Goal: Task Accomplishment & Management: Use online tool/utility

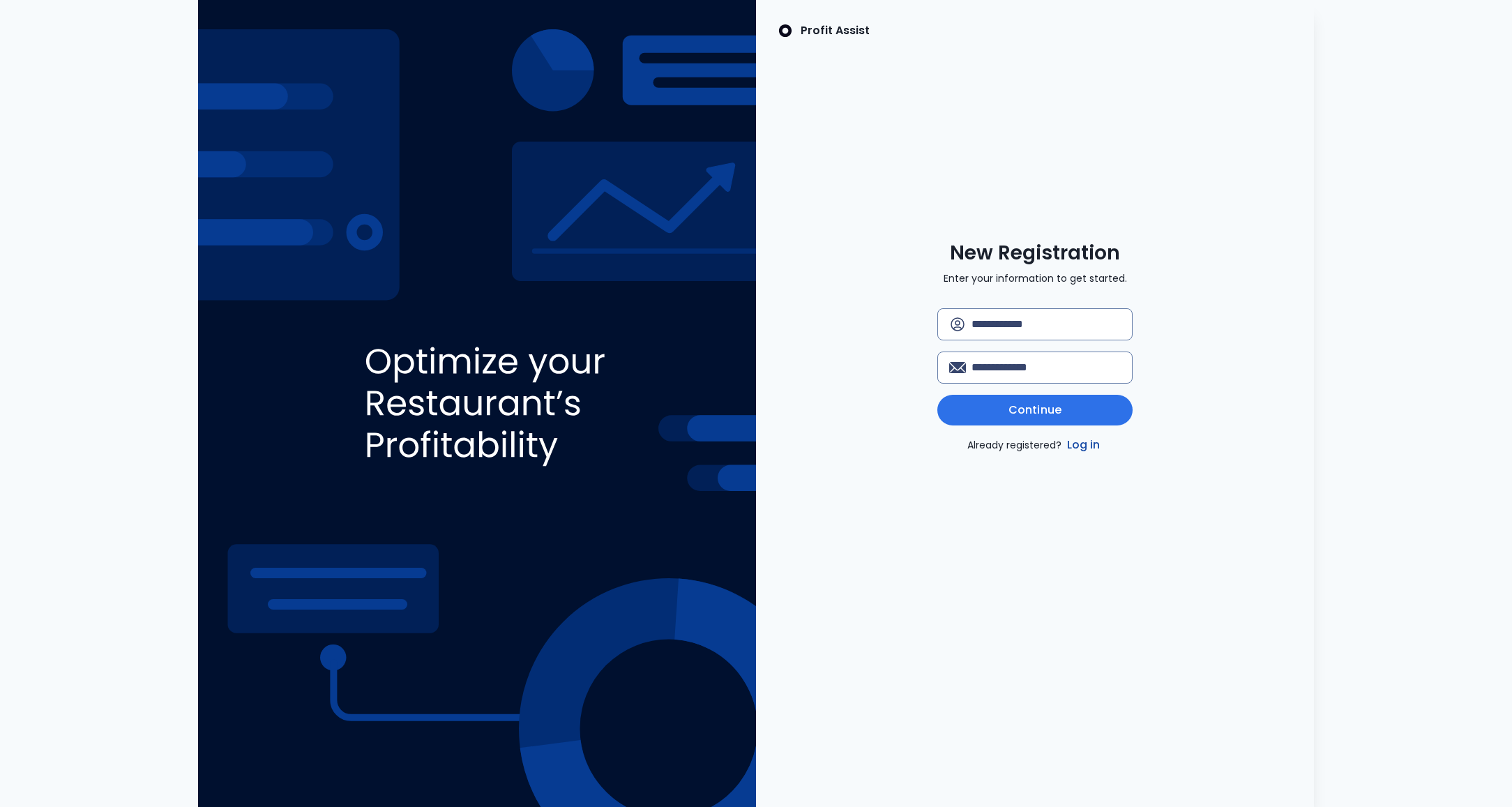
click at [1079, 447] on link "Log in" at bounding box center [1084, 445] width 39 height 17
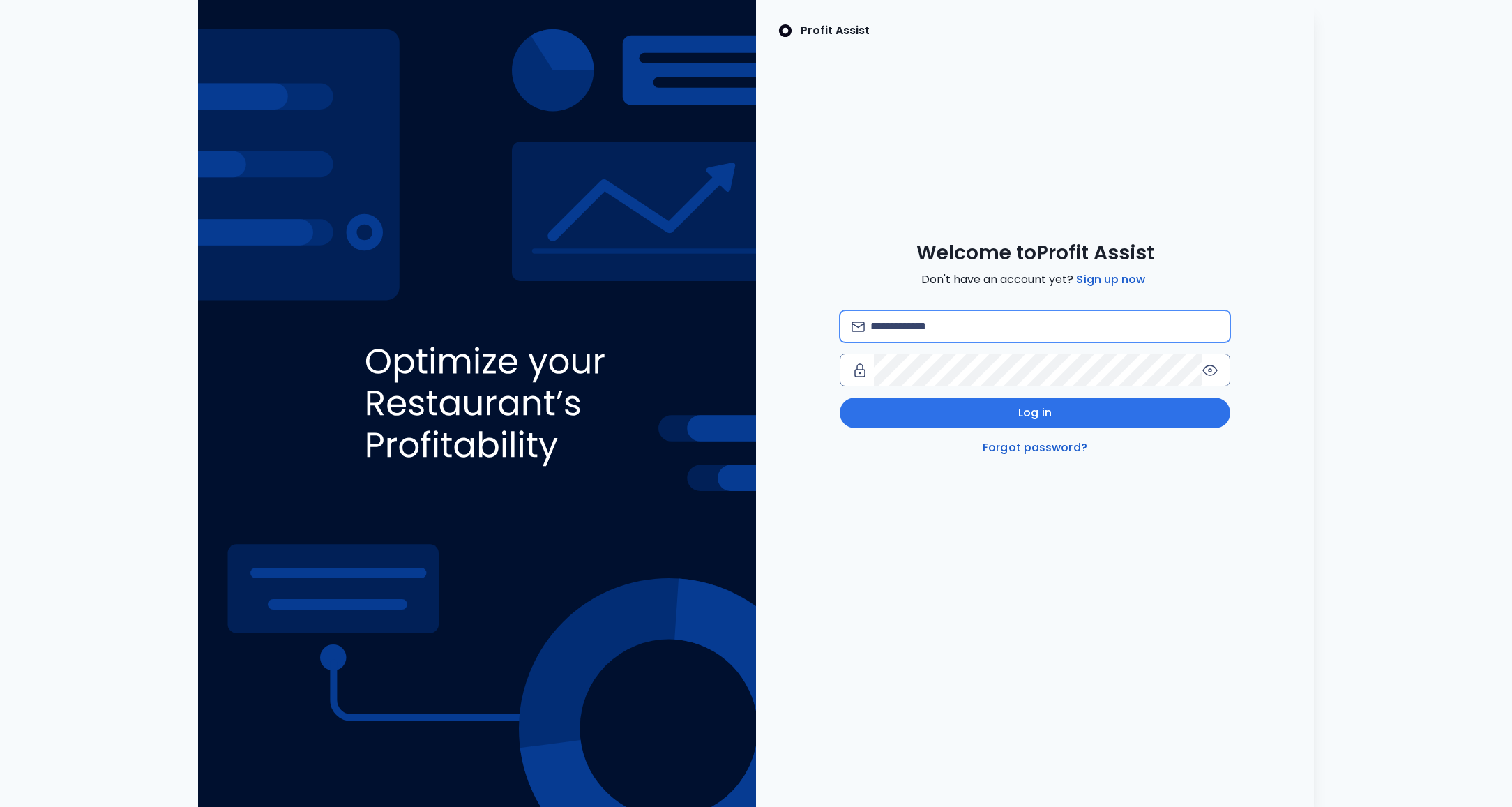
click at [997, 333] on input "email" at bounding box center [1044, 326] width 348 height 31
type input "**********"
click at [1059, 411] on button "Log in" at bounding box center [1035, 413] width 391 height 31
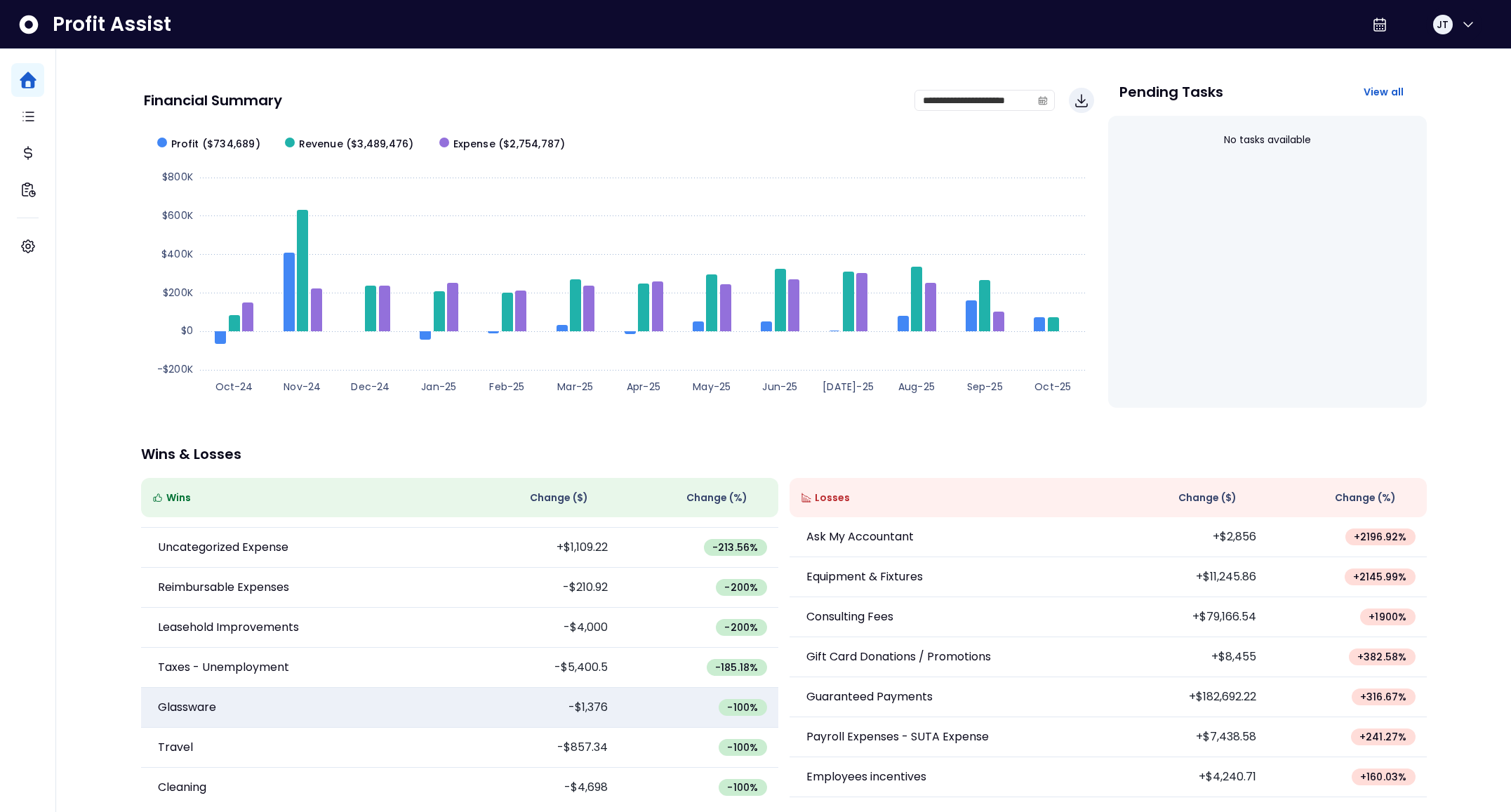
scroll to position [69, 0]
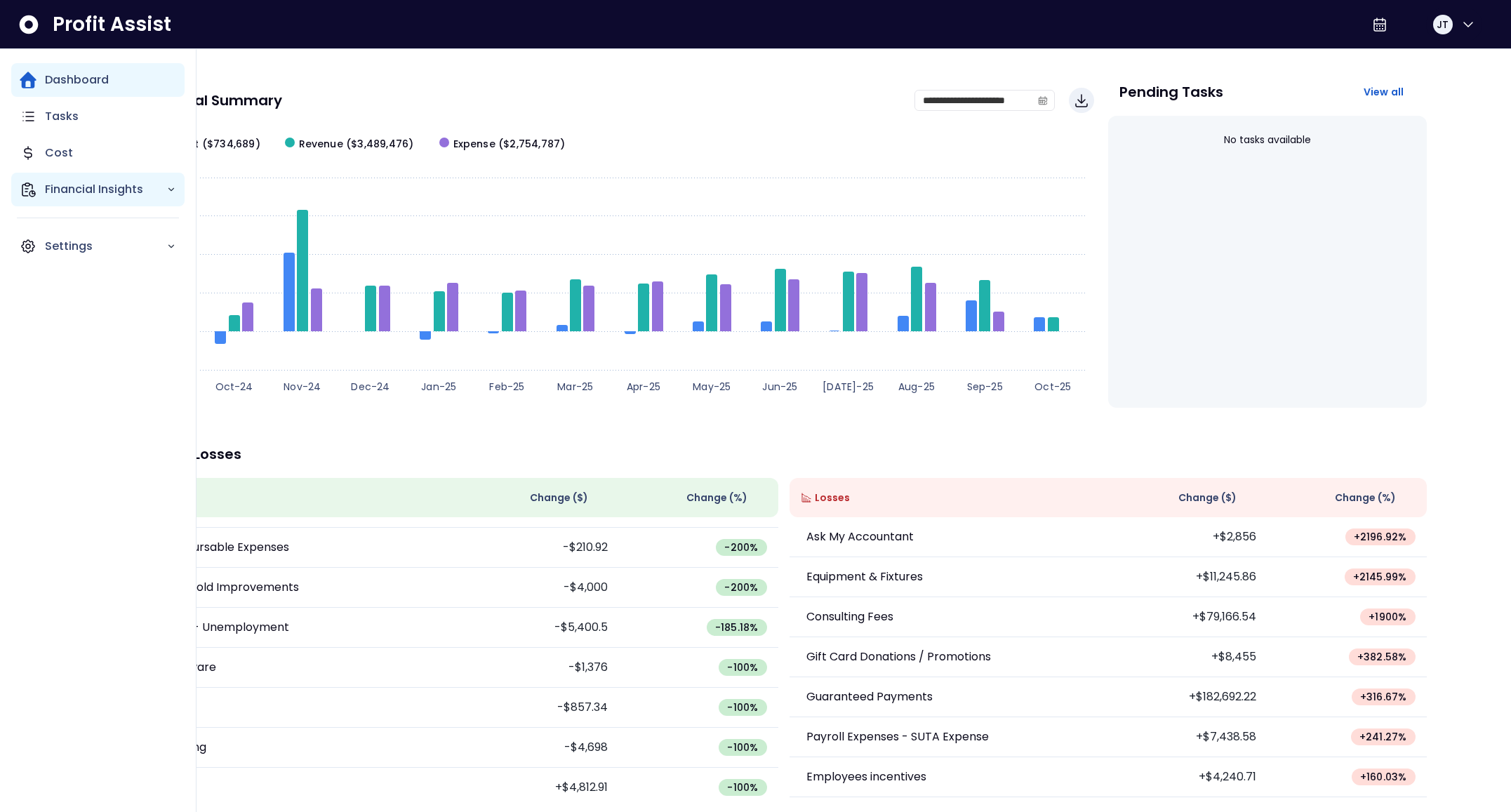
click at [79, 196] on p "Financial Insights" at bounding box center [105, 189] width 121 height 17
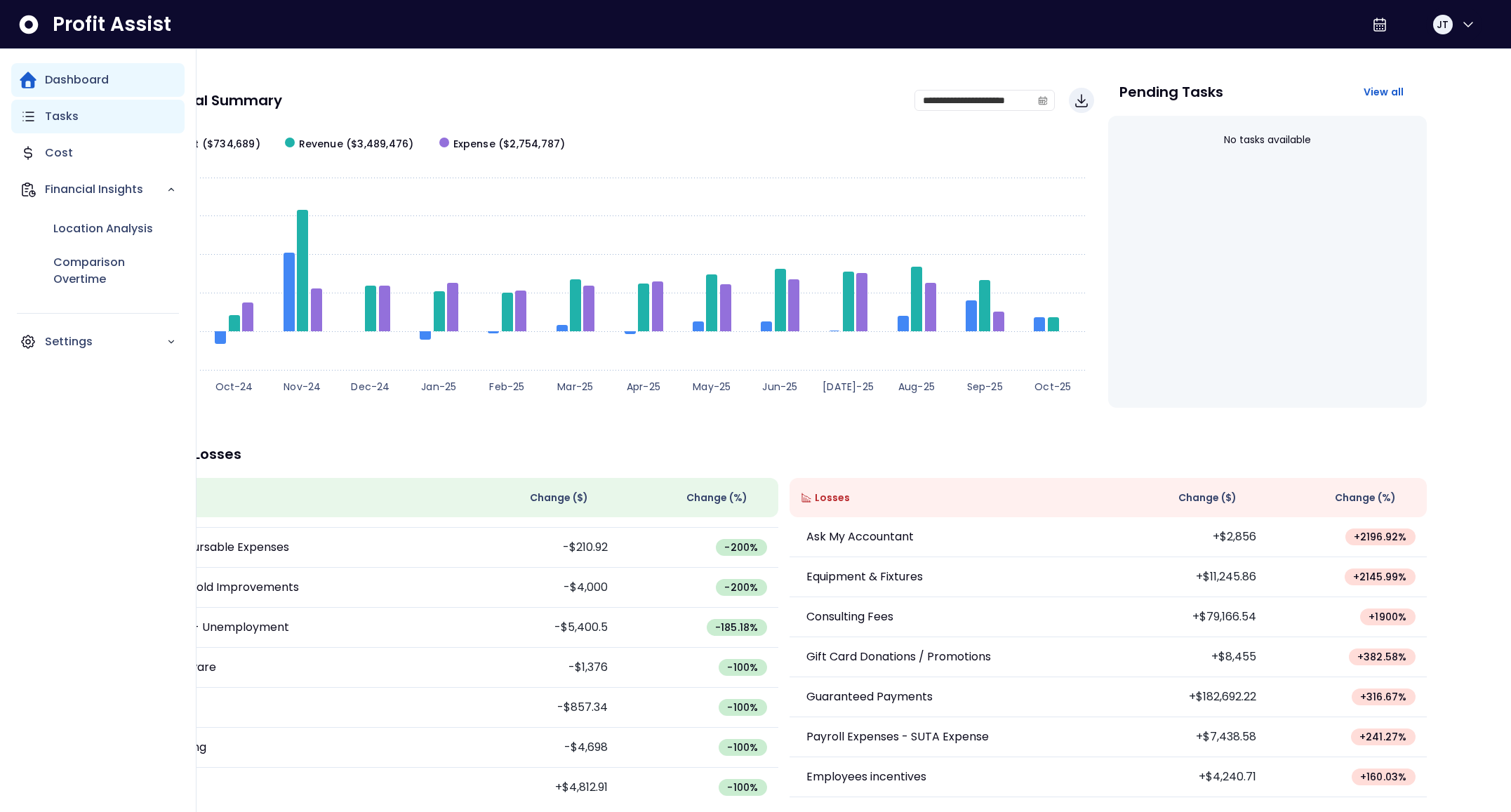
click at [69, 125] on div "Tasks" at bounding box center [98, 117] width 173 height 34
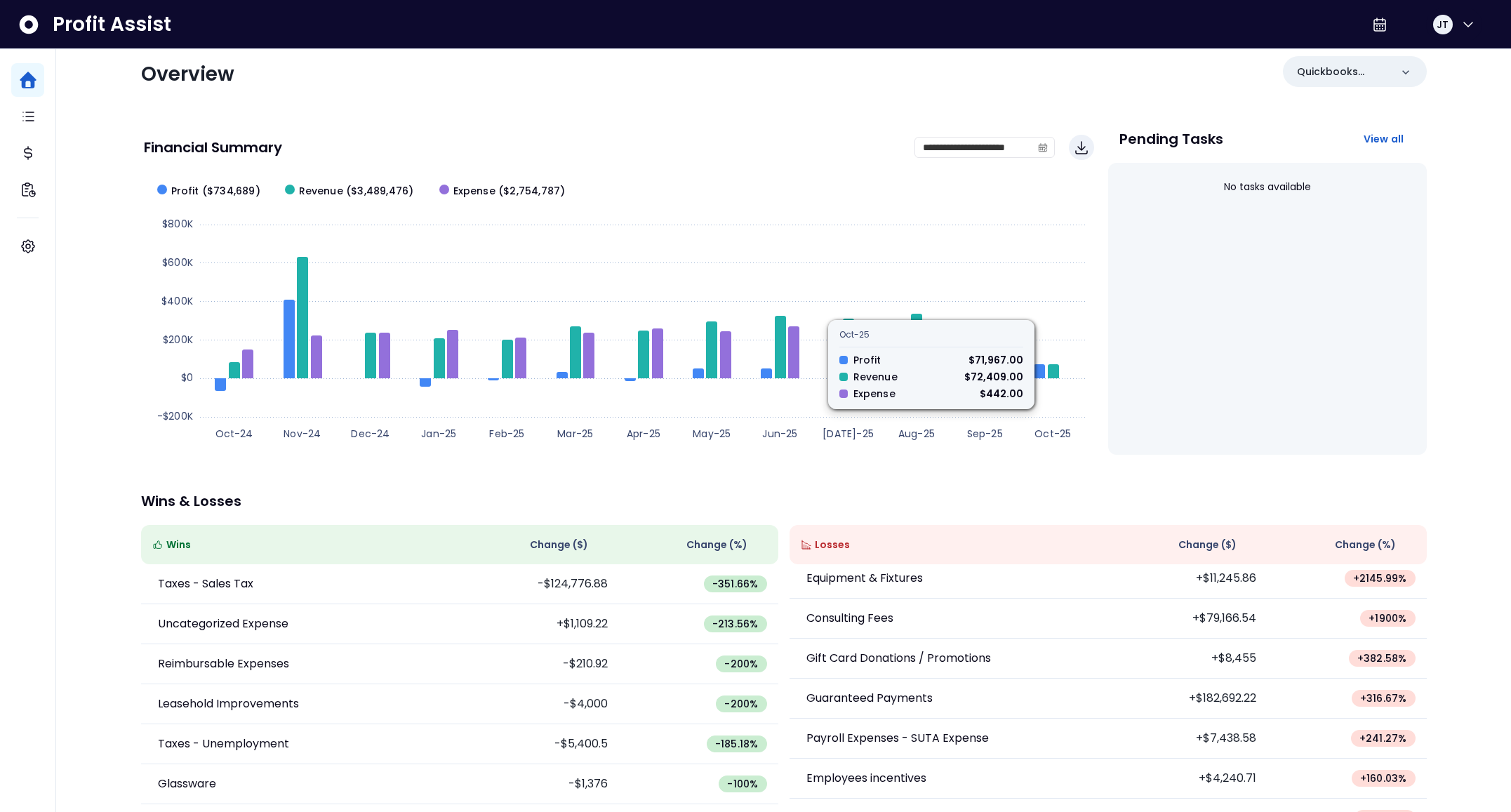
scroll to position [68, 0]
